Goal: Transaction & Acquisition: Book appointment/travel/reservation

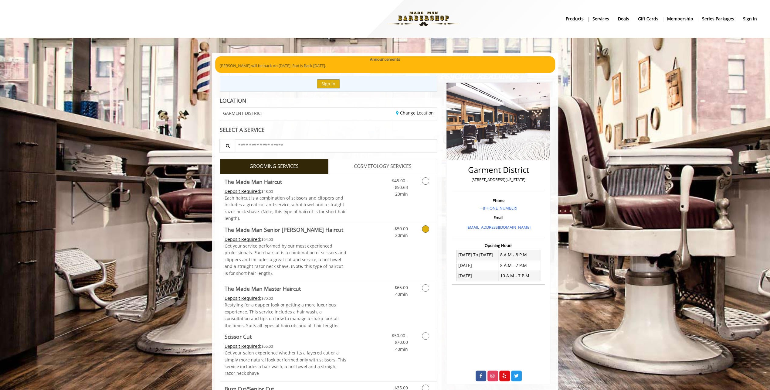
click at [431, 230] on link "Grooming services" at bounding box center [424, 230] width 15 height 17
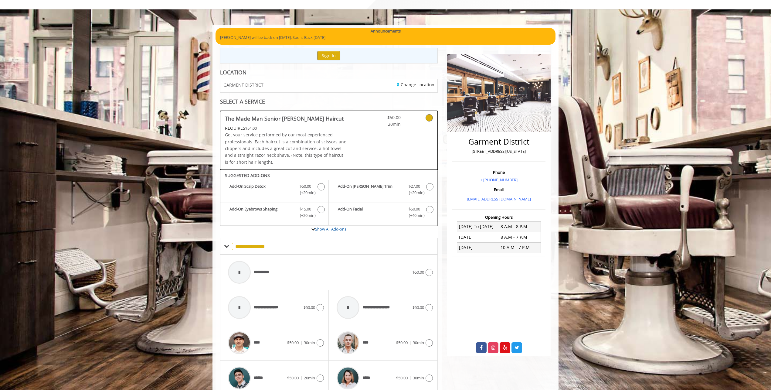
scroll to position [53, 0]
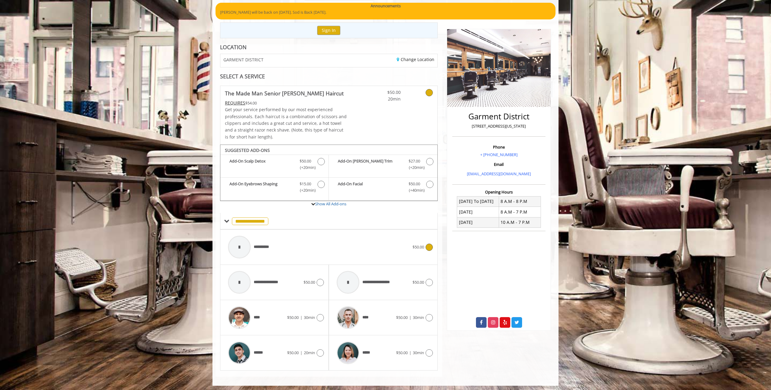
click at [395, 252] on div "**********" at bounding box center [319, 247] width 188 height 29
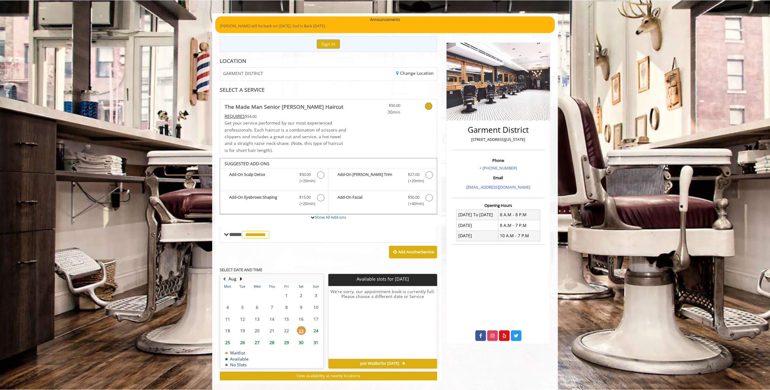
scroll to position [47, 0]
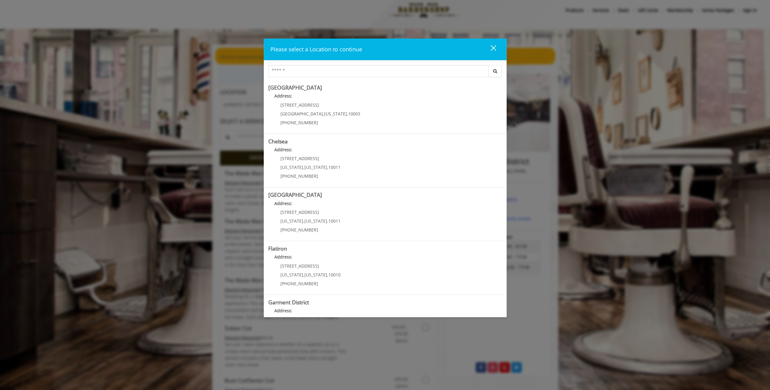
scroll to position [47, 0]
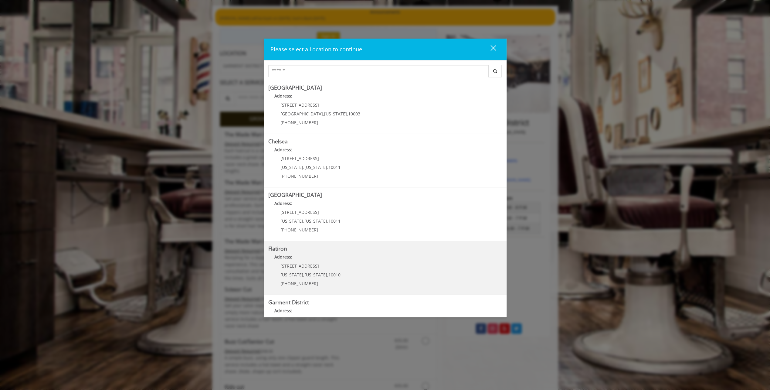
click at [307, 272] on span "New York" at bounding box center [315, 275] width 23 height 6
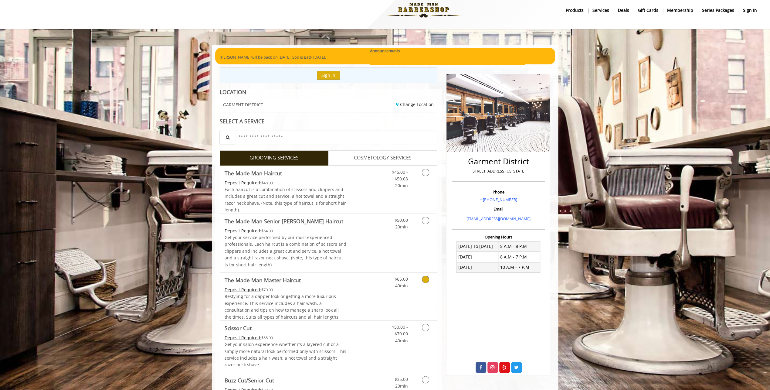
scroll to position [47, 0]
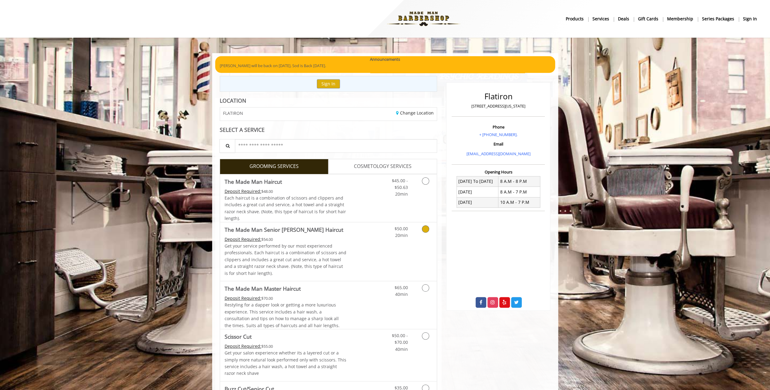
click at [427, 227] on icon "Grooming services" at bounding box center [425, 228] width 7 height 7
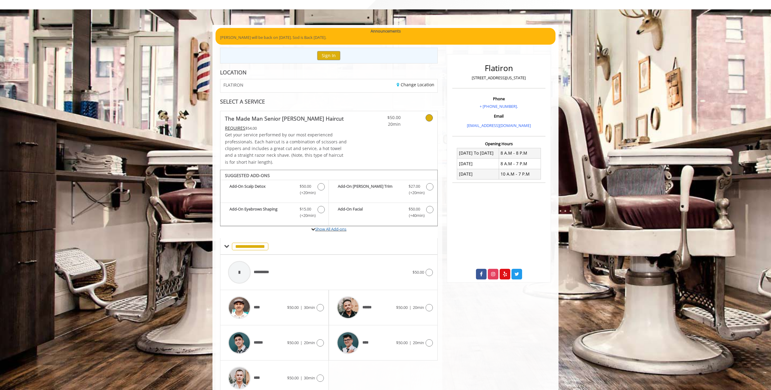
scroll to position [53, 0]
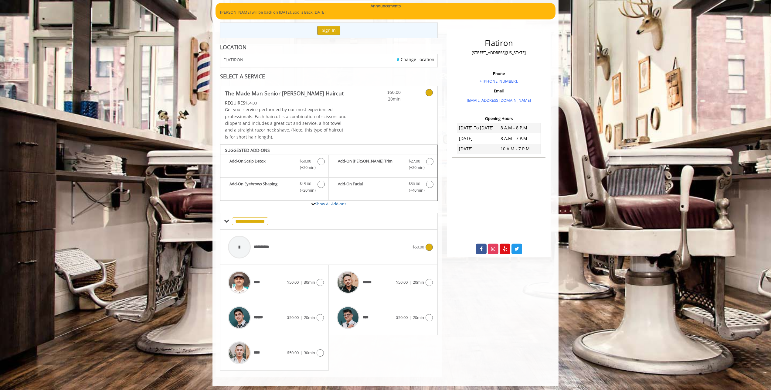
click at [420, 236] on div "**********" at bounding box center [329, 247] width 208 height 29
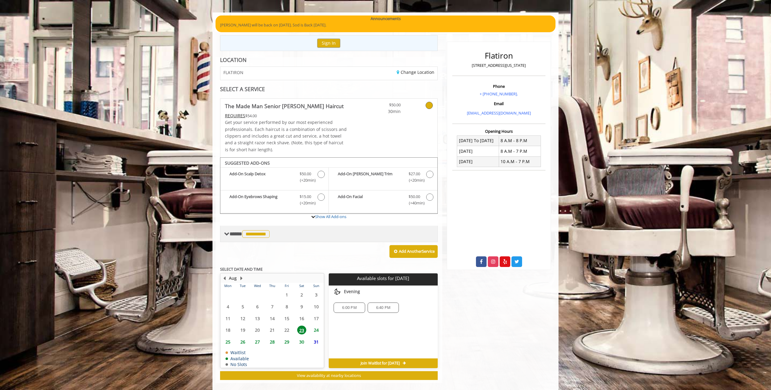
scroll to position [47, 0]
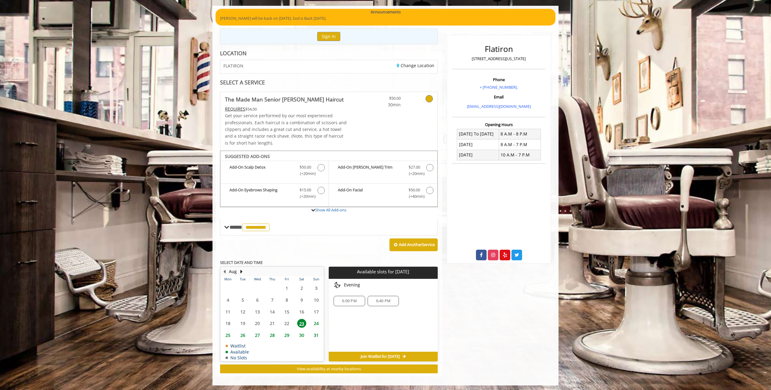
click at [379, 298] on span "6:40 PM" at bounding box center [383, 300] width 14 height 5
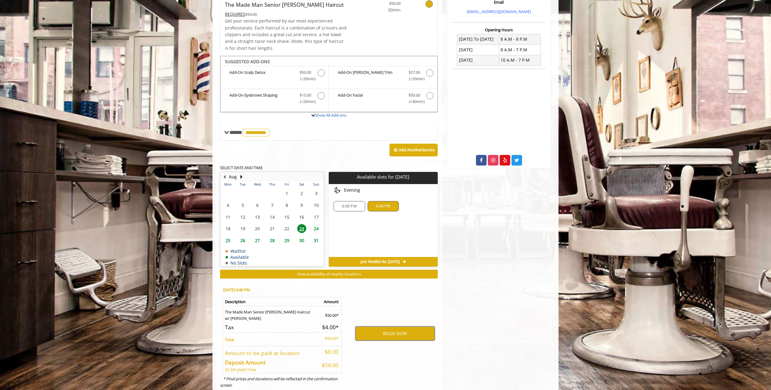
scroll to position [157, 0]
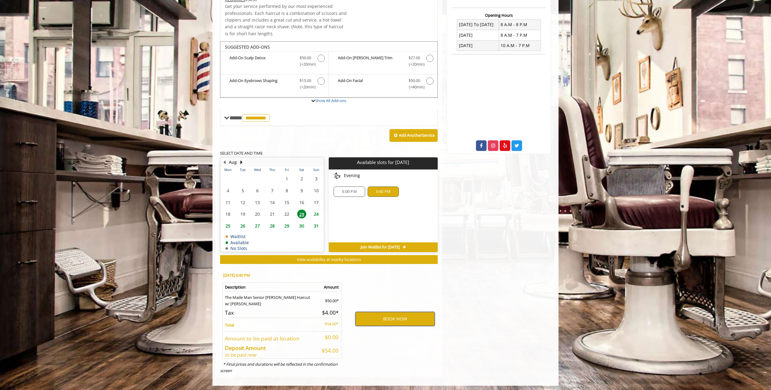
click at [372, 321] on button "BOOK NOW" at bounding box center [394, 319] width 79 height 14
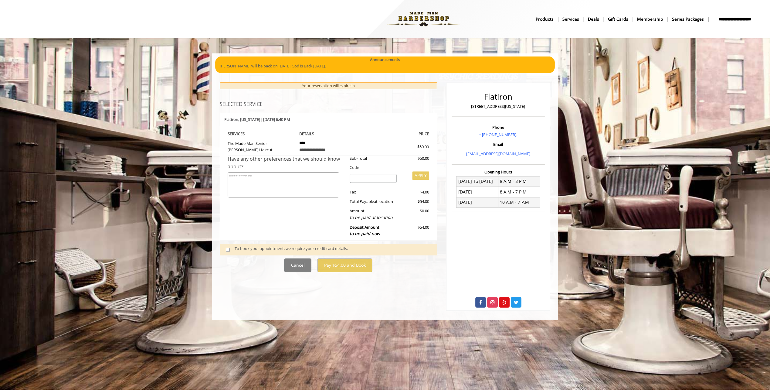
scroll to position [0, 0]
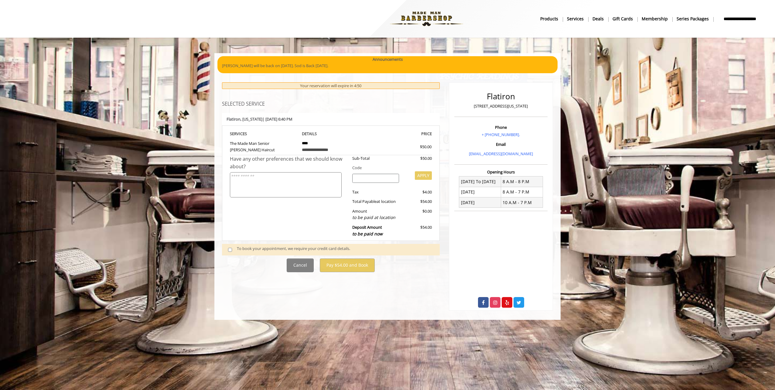
click at [274, 247] on div "To book your appointment, we require your credit card details." at bounding box center [335, 249] width 197 height 8
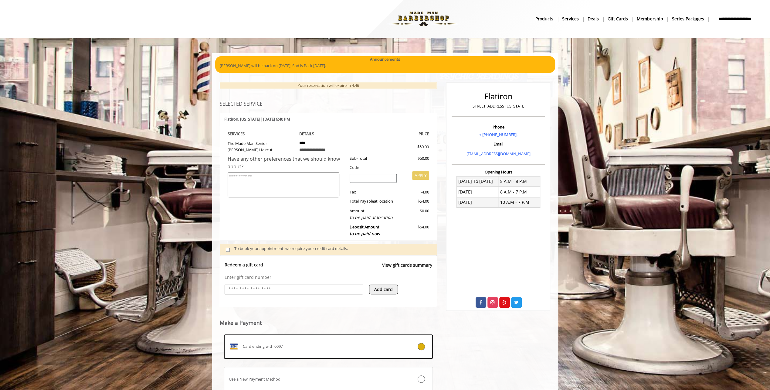
scroll to position [45, 0]
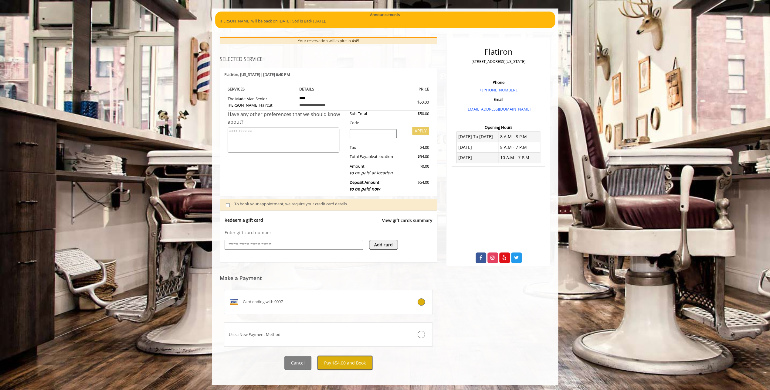
click at [326, 359] on button "Pay $54.00 and Book" at bounding box center [345, 363] width 55 height 14
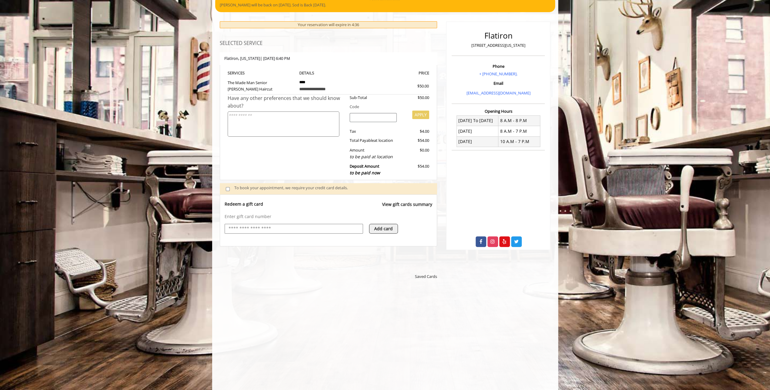
scroll to position [23, 0]
